Goal: Information Seeking & Learning: Learn about a topic

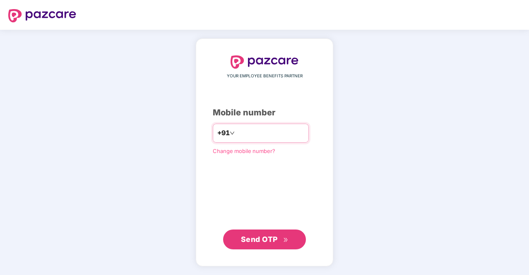
drag, startPoint x: 0, startPoint y: 0, endPoint x: 259, endPoint y: 129, distance: 289.0
click at [259, 129] on input "number" at bounding box center [270, 133] width 68 height 13
type input "**********"
click at [261, 241] on span "Send OTP" at bounding box center [259, 239] width 37 height 9
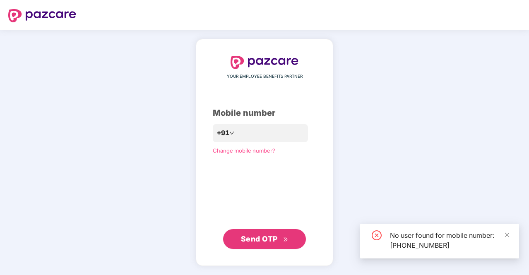
click at [275, 240] on span "Send OTP" at bounding box center [259, 239] width 37 height 9
click at [232, 147] on span "Change mobile number?" at bounding box center [244, 150] width 63 height 7
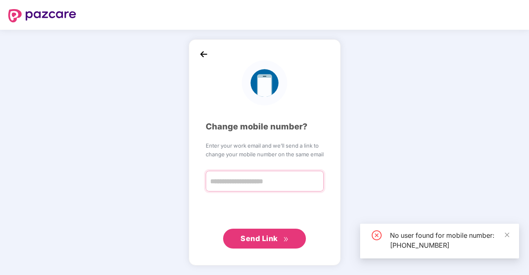
click at [255, 179] on input "text" at bounding box center [265, 181] width 118 height 21
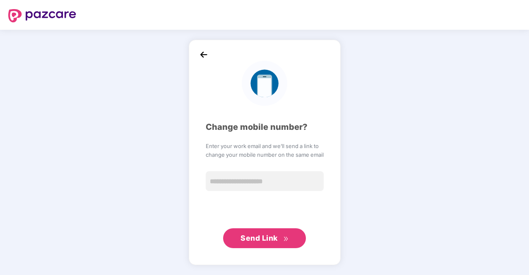
click at [207, 62] on div at bounding box center [265, 83] width 118 height 45
click at [207, 59] on img at bounding box center [203, 54] width 12 height 12
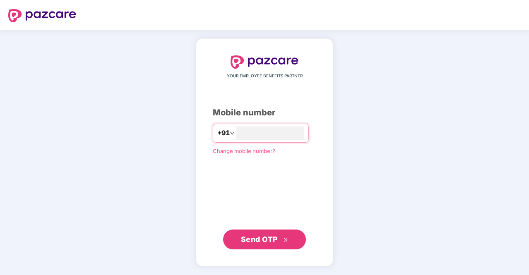
click at [263, 71] on div "YOUR EMPLOYEE BENEFITS PARTNER Mobile number +91 Change mobile number? Send OTP" at bounding box center [265, 152] width 104 height 195
click at [270, 59] on img at bounding box center [265, 62] width 68 height 13
click at [19, 8] on div at bounding box center [38, 15] width 76 height 26
click at [17, 10] on img at bounding box center [42, 15] width 68 height 13
click at [289, 135] on input "number" at bounding box center [270, 133] width 68 height 13
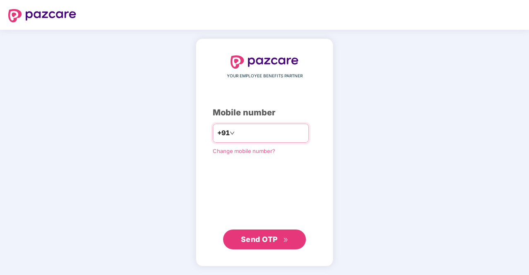
type input "**********"
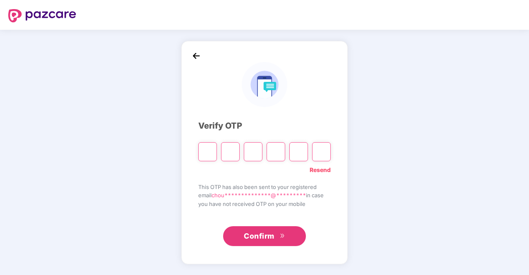
type input "*"
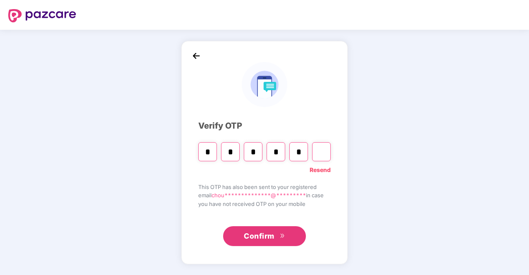
type input "*"
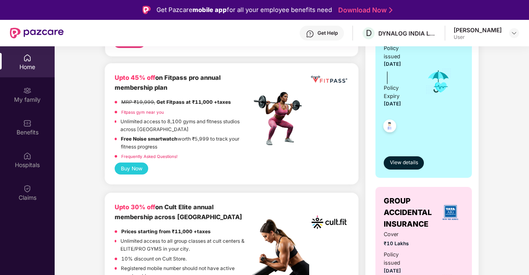
scroll to position [138, 0]
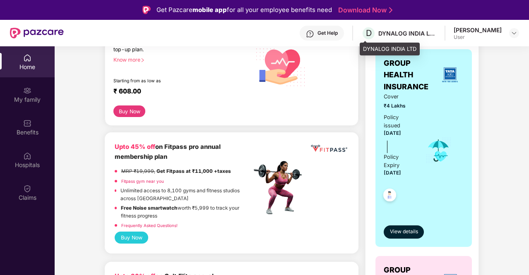
click at [408, 34] on div "DYNALOG INDIA LTD" at bounding box center [407, 33] width 58 height 8
click at [477, 31] on div "[PERSON_NAME]" at bounding box center [478, 30] width 48 height 8
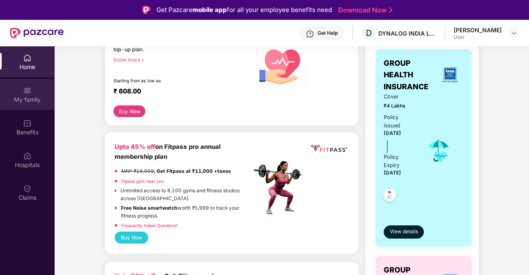
click at [18, 96] on div "My family" at bounding box center [27, 100] width 55 height 8
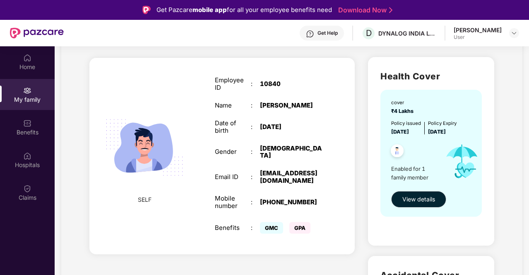
scroll to position [69, 0]
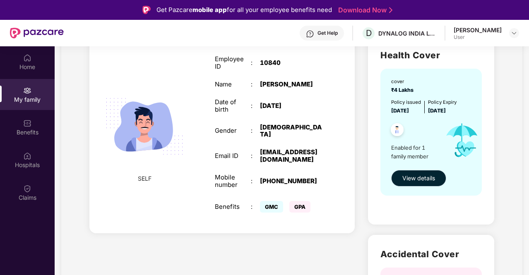
click at [421, 178] on span "View details" at bounding box center [418, 178] width 33 height 9
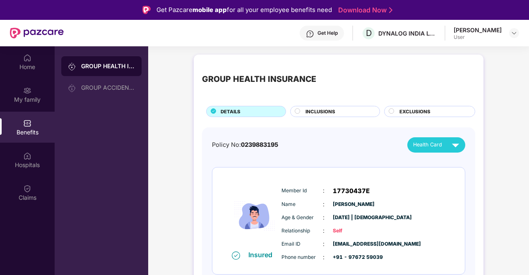
click at [341, 122] on div "GROUP HEALTH INSURANCE DETAILS INCLUSIONS EXCLUSIONS Policy No: 0239883195 Heal…" at bounding box center [339, 184] width 290 height 259
click at [342, 113] on div "INCLUSIONS" at bounding box center [338, 112] width 74 height 9
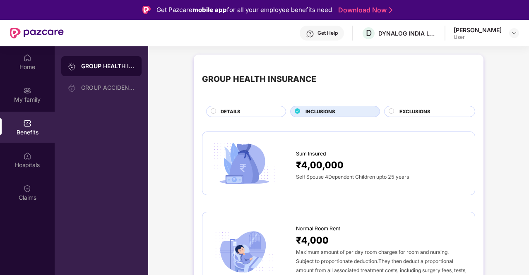
click at [238, 113] on span "DETAILS" at bounding box center [231, 111] width 20 height 7
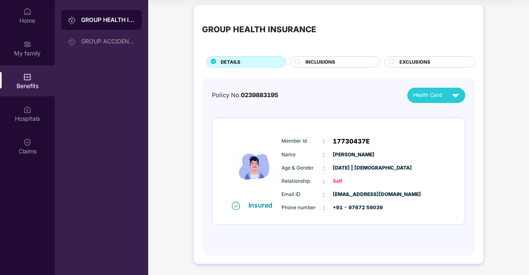
scroll to position [4, 0]
click at [410, 66] on div "EXCLUSIONS" at bounding box center [432, 62] width 75 height 9
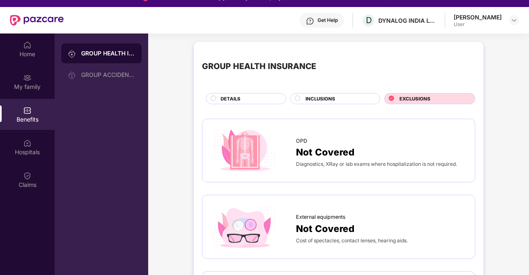
scroll to position [0, 0]
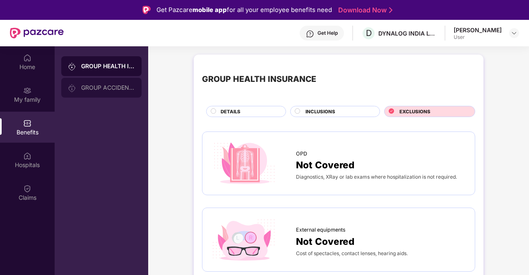
click at [100, 87] on div "GROUP ACCIDENTAL INSURANCE" at bounding box center [108, 87] width 54 height 7
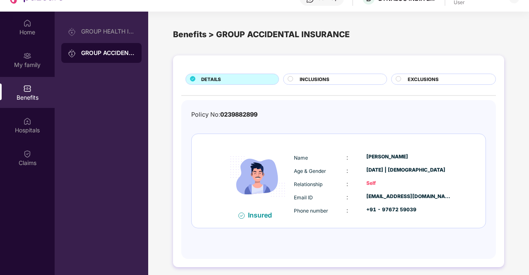
scroll to position [46, 0]
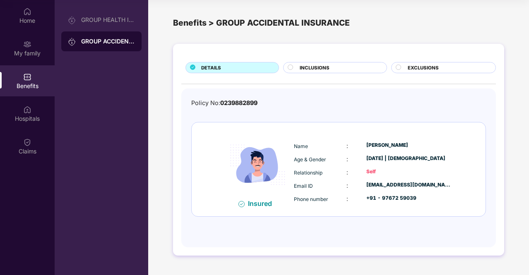
click at [411, 65] on span "EXCLUSIONS" at bounding box center [423, 67] width 31 height 7
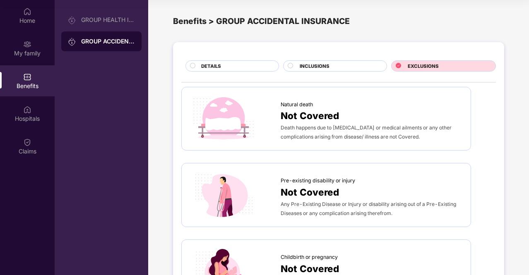
scroll to position [0, 0]
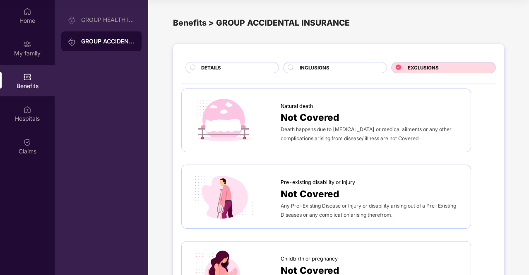
click at [321, 70] on span "INCLUSIONS" at bounding box center [315, 67] width 30 height 7
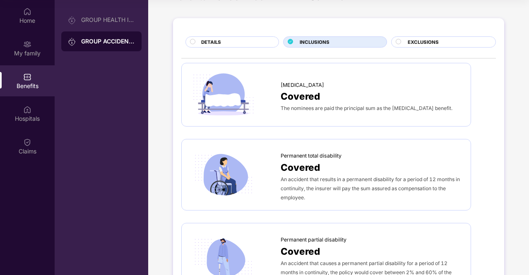
scroll to position [69, 0]
